Goal: Complete application form

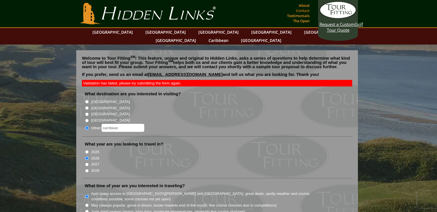
click at [302, 11] on link "Contact" at bounding box center [303, 11] width 17 height 8
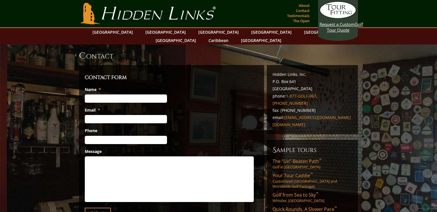
click at [138, 94] on input "Name *" at bounding box center [126, 98] width 82 height 8
type input "[PERSON_NAME]"
type input "[EMAIL_ADDRESS][DOMAIN_NAME]"
type input "[PHONE_NUMBER]"
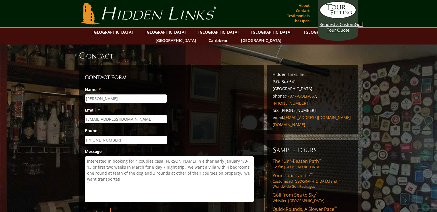
click at [167, 107] on li "Email * [EMAIL_ADDRESS][DOMAIN_NAME]" at bounding box center [172, 115] width 174 height 16
click at [113, 172] on textarea "interested in booking for 4 couples casa [PERSON_NAME] in either early January …" at bounding box center [169, 179] width 169 height 46
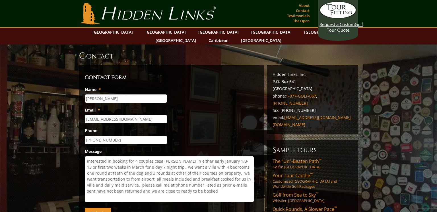
type textarea "interested in booking for 4 couples casa [PERSON_NAME] in either early January …"
click at [100, 207] on input "Submit" at bounding box center [98, 212] width 26 height 11
